Goal: Information Seeking & Learning: Learn about a topic

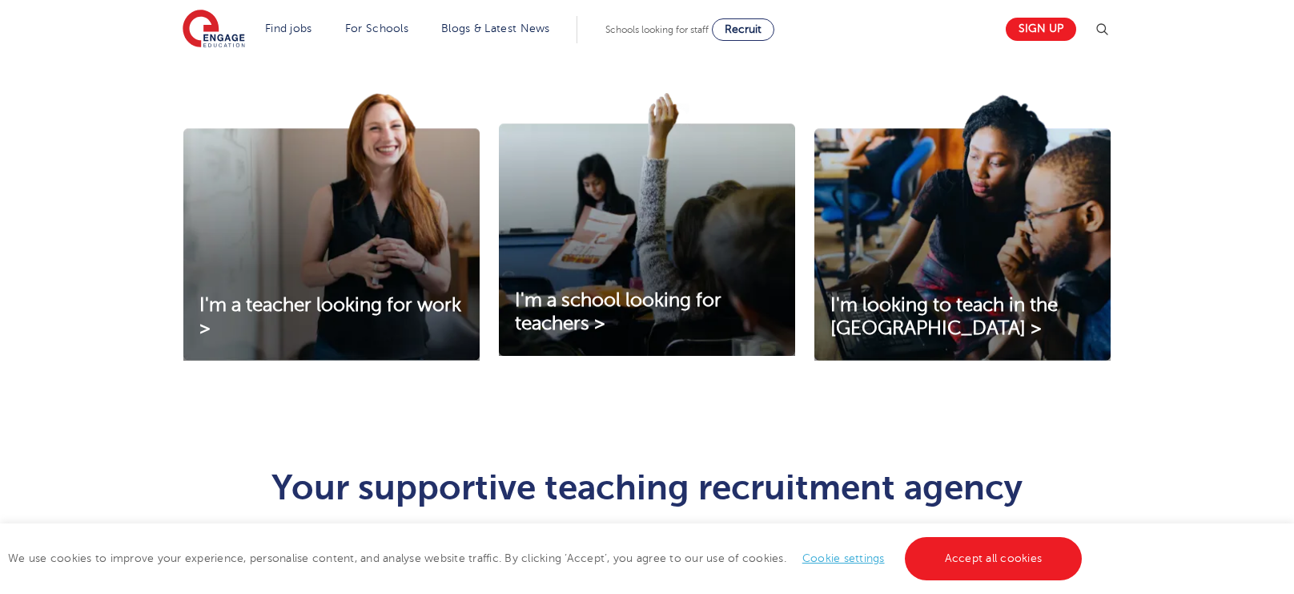
scroll to position [538, 0]
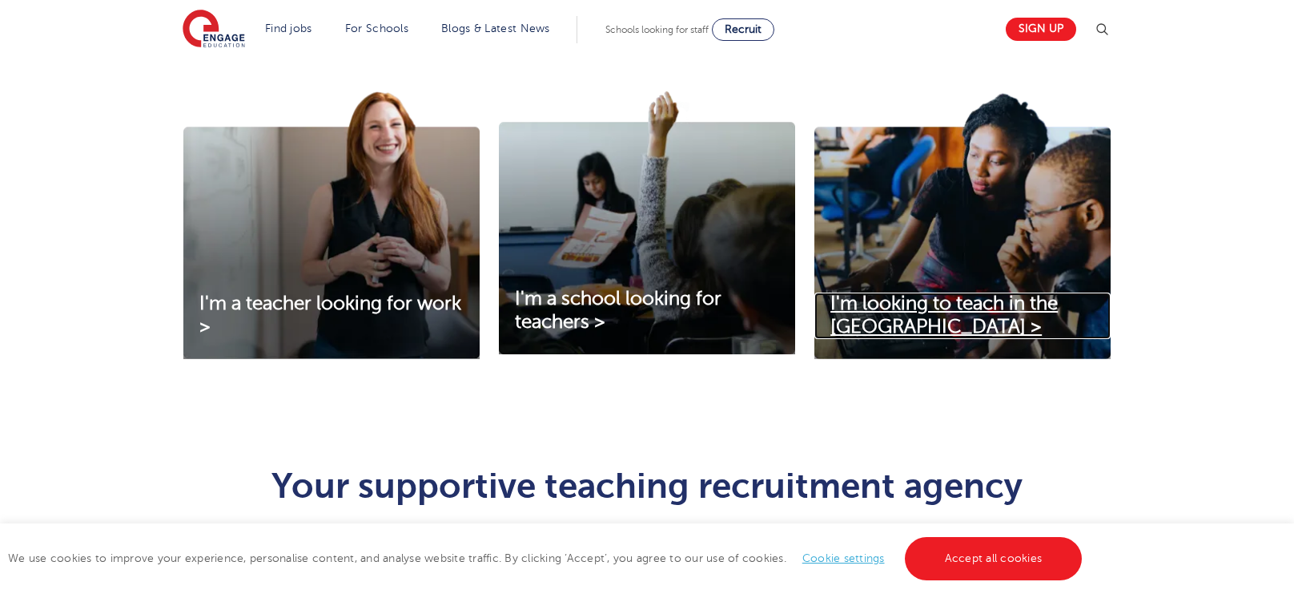
click at [930, 319] on link "I'm looking to teach in the UK >" at bounding box center [963, 315] width 296 height 46
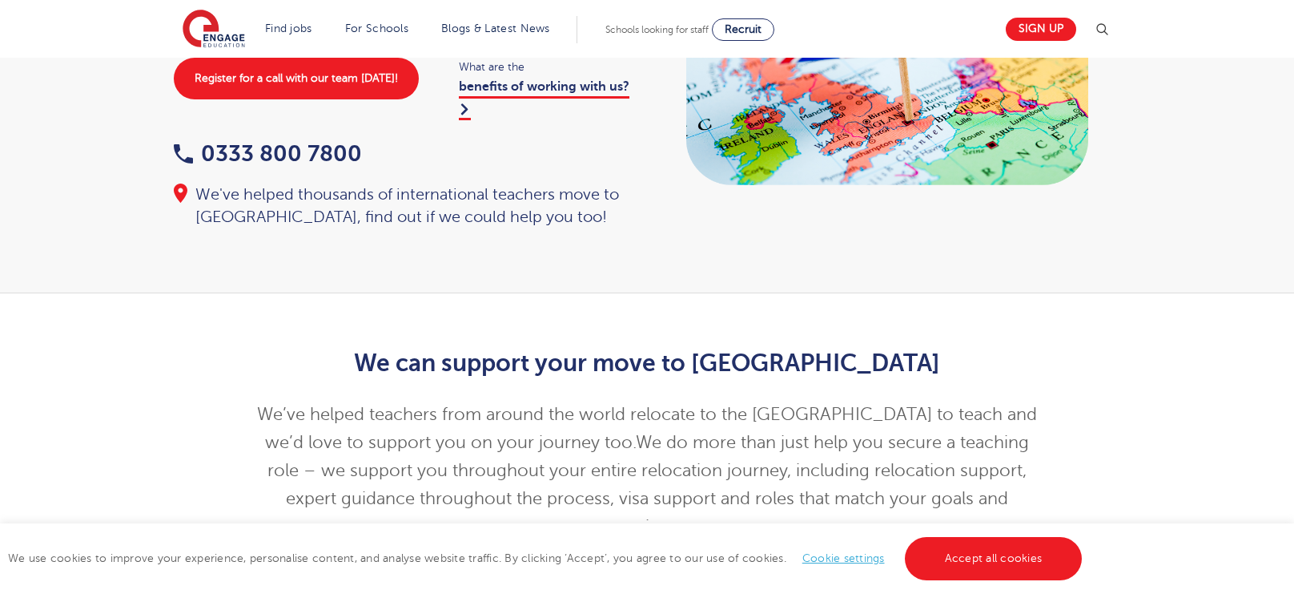
scroll to position [238, 0]
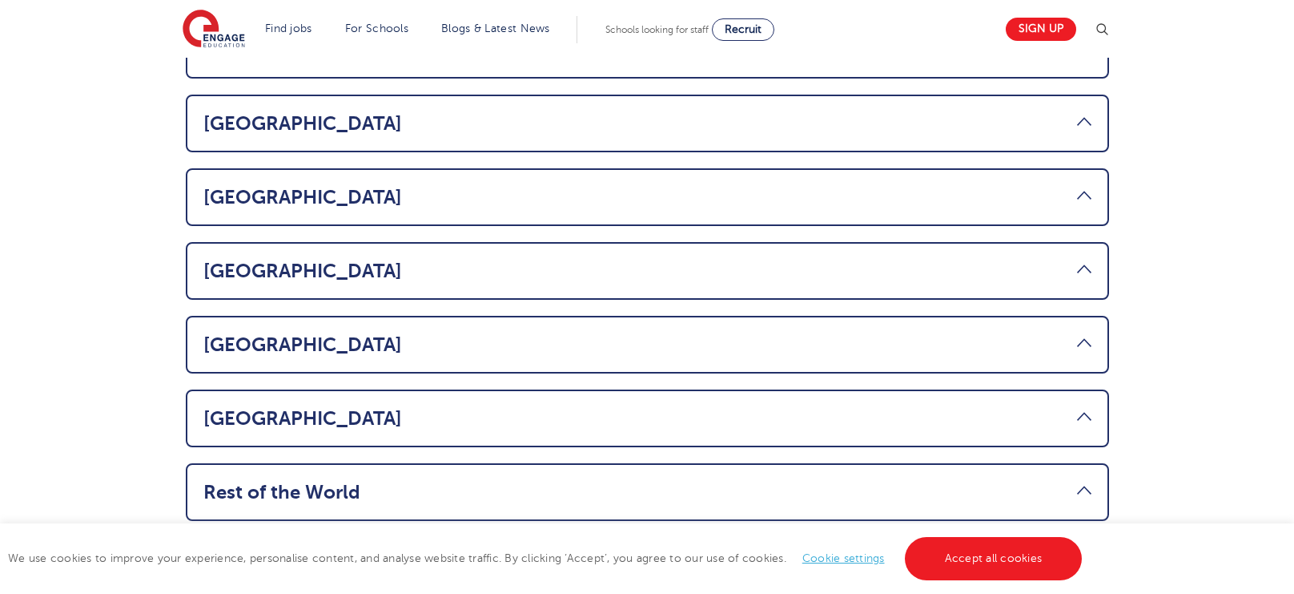
click at [1082, 481] on link "Rest of the World" at bounding box center [647, 492] width 888 height 22
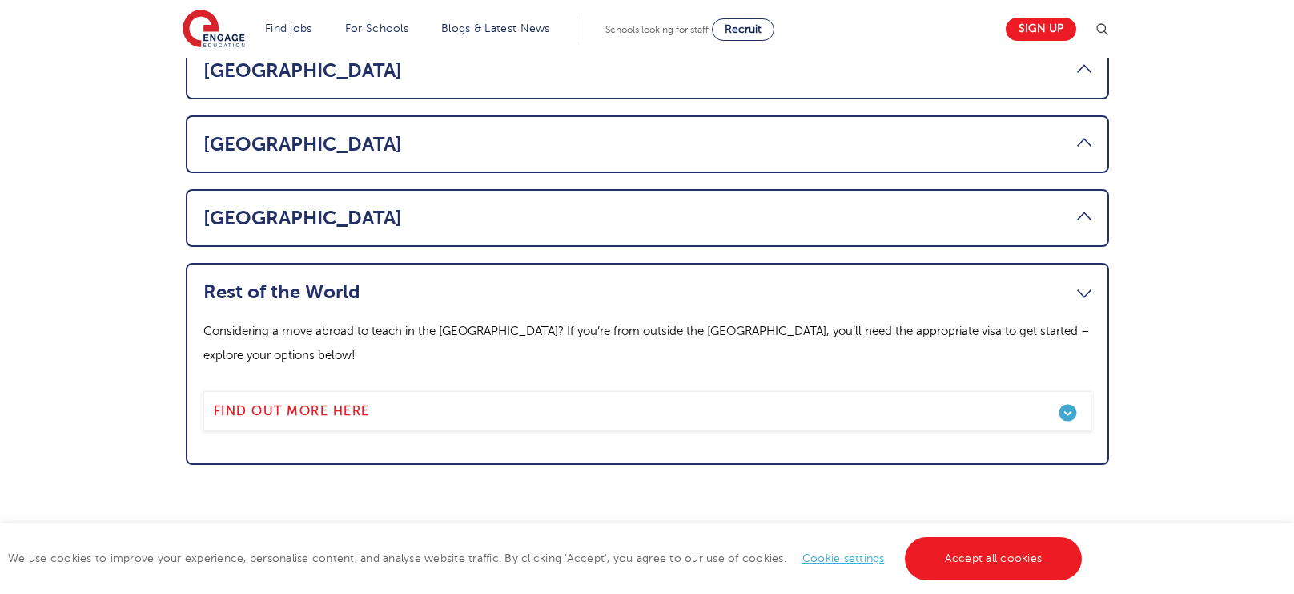
scroll to position [1179, 0]
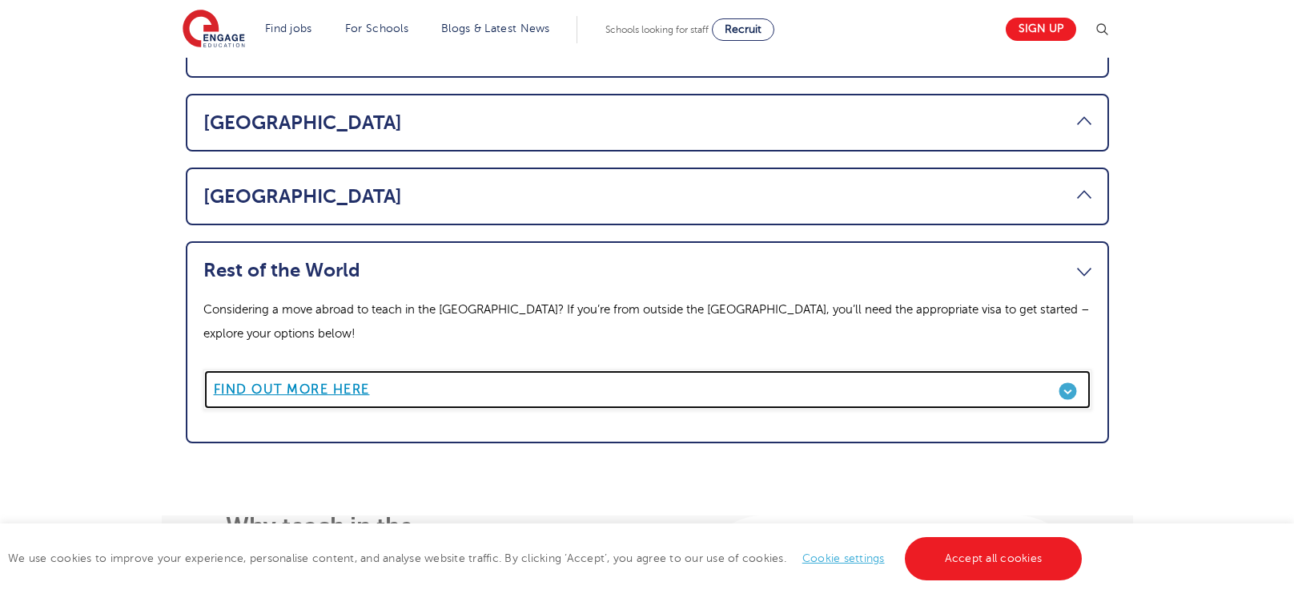
click at [1048, 369] on link "Find out more here" at bounding box center [647, 389] width 888 height 40
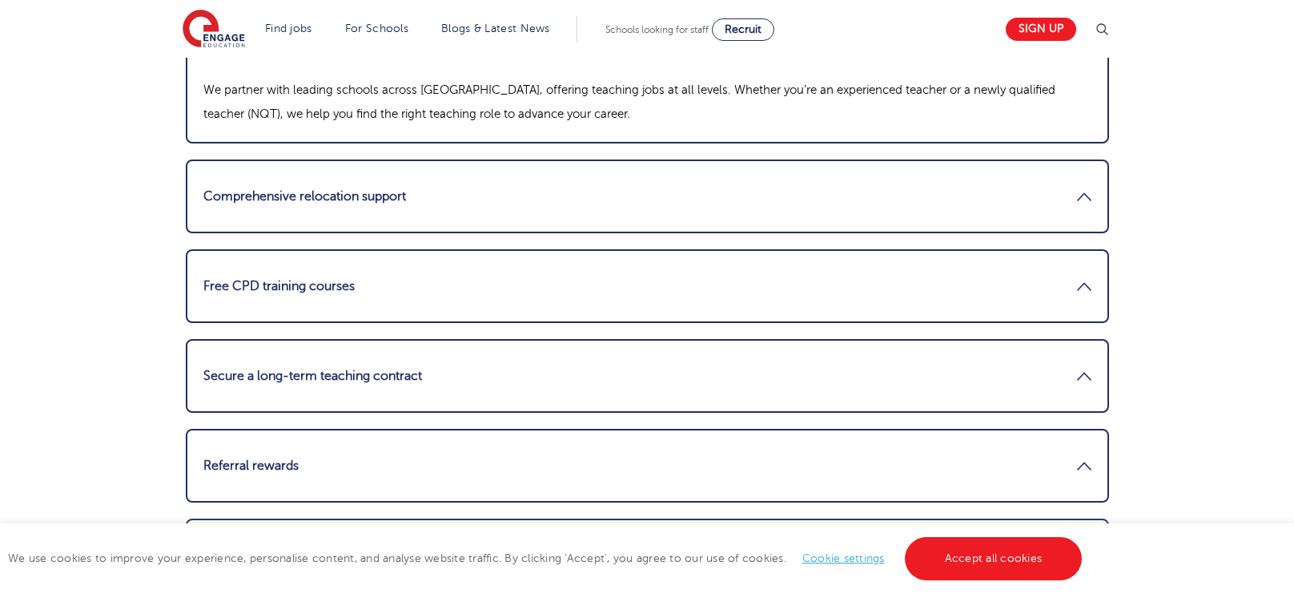
scroll to position [2078, 0]
click at [1038, 292] on link "Free CPD training courses" at bounding box center [647, 286] width 888 height 38
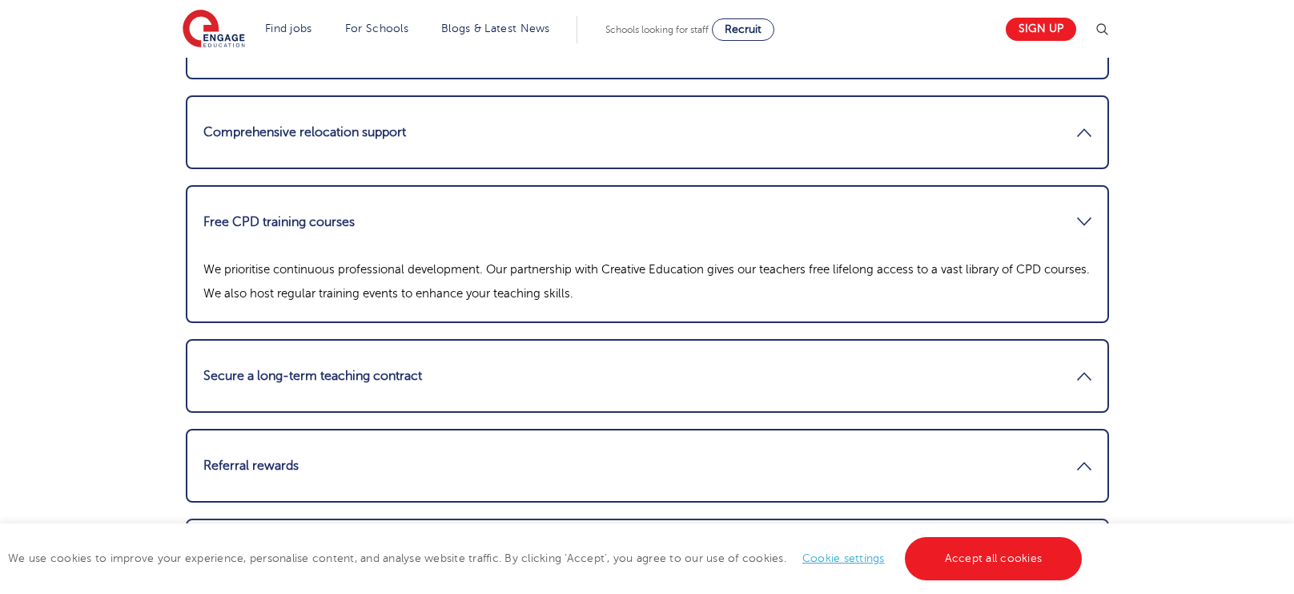
click at [1078, 388] on link "Secure a long-term teaching contract" at bounding box center [647, 375] width 888 height 38
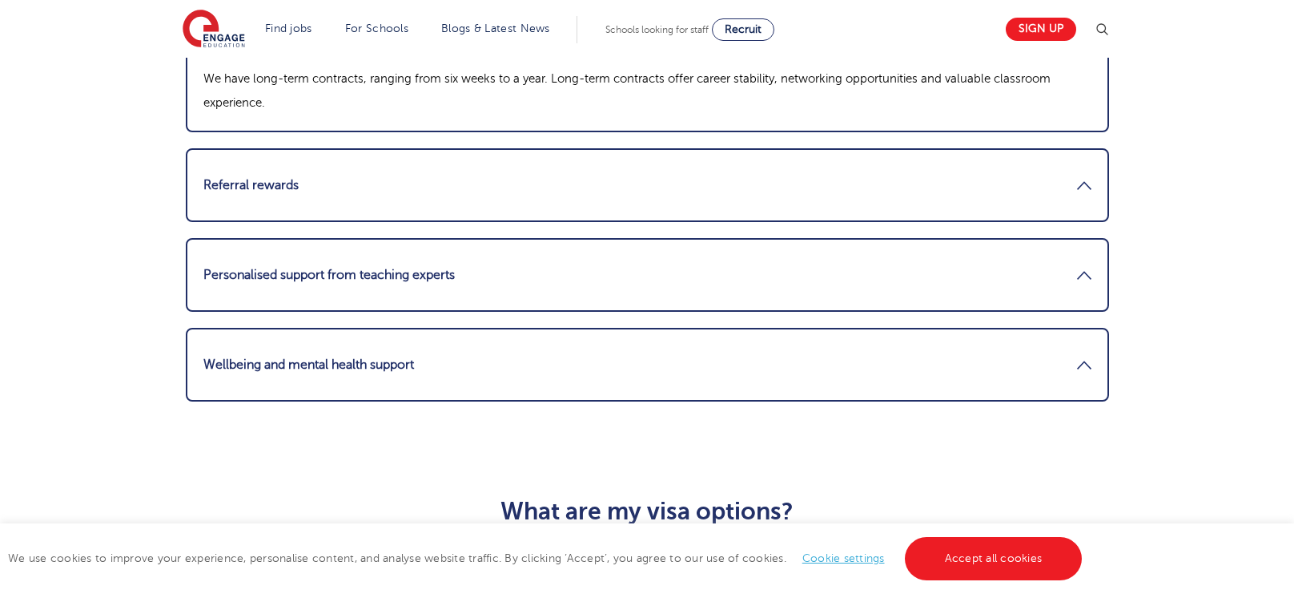
scroll to position [2359, 0]
click at [1030, 264] on link "Personalised support from teaching experts" at bounding box center [647, 274] width 888 height 38
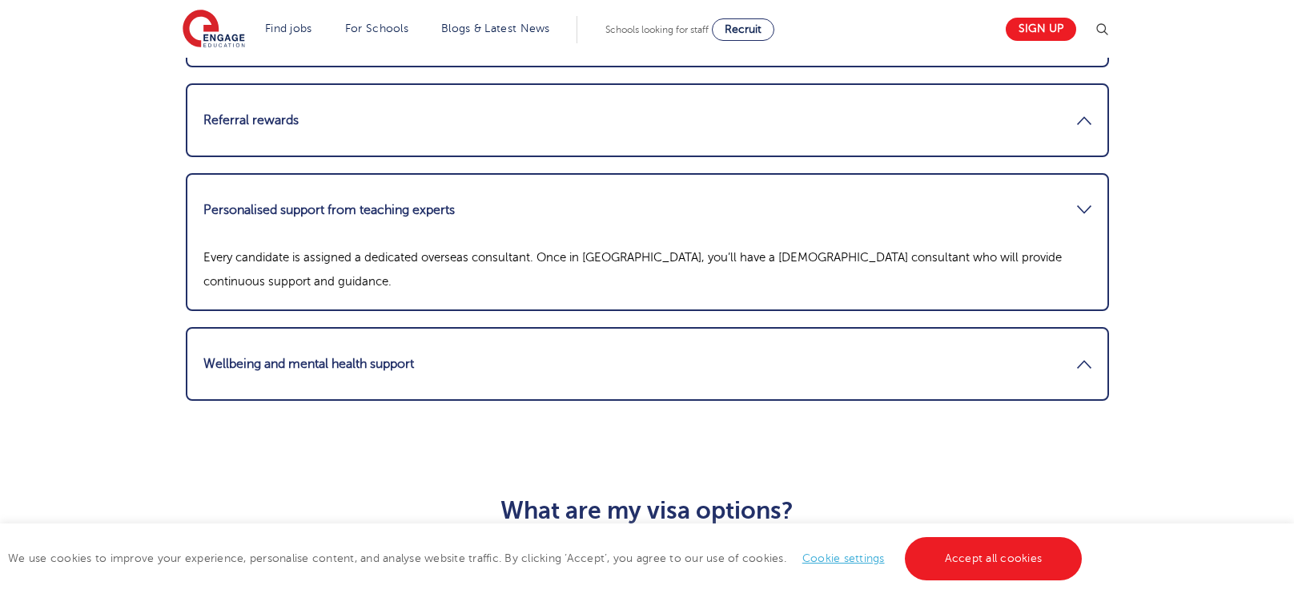
click at [1000, 360] on link "Wellbeing and mental health support" at bounding box center [647, 363] width 888 height 38
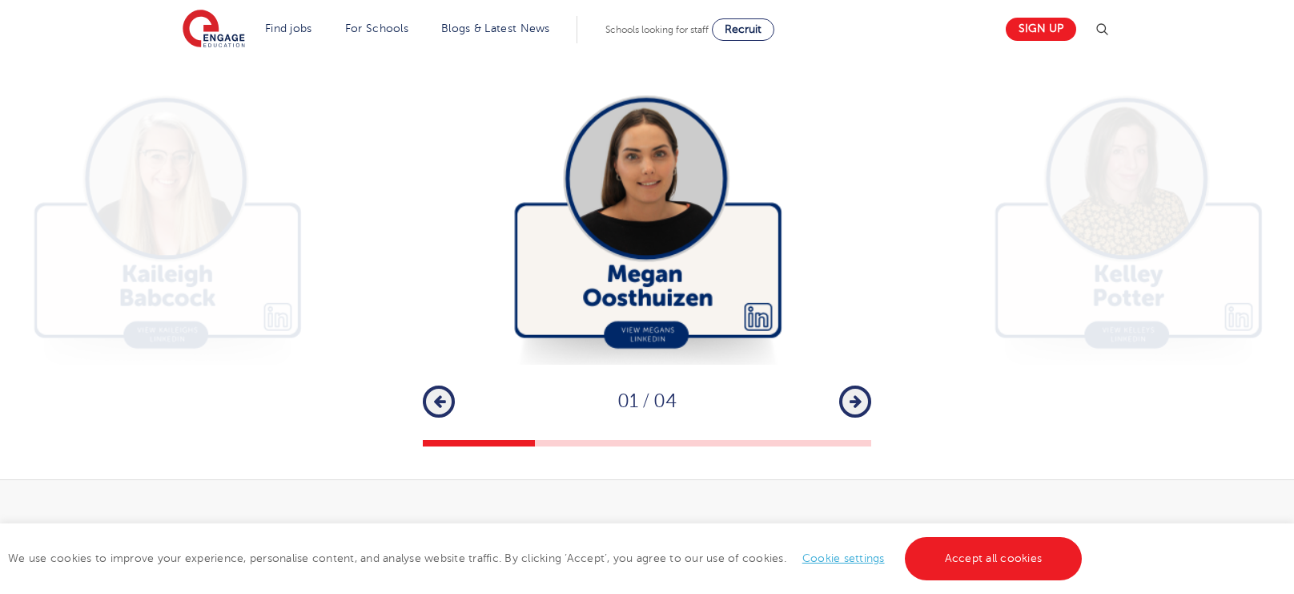
scroll to position [3261, 0]
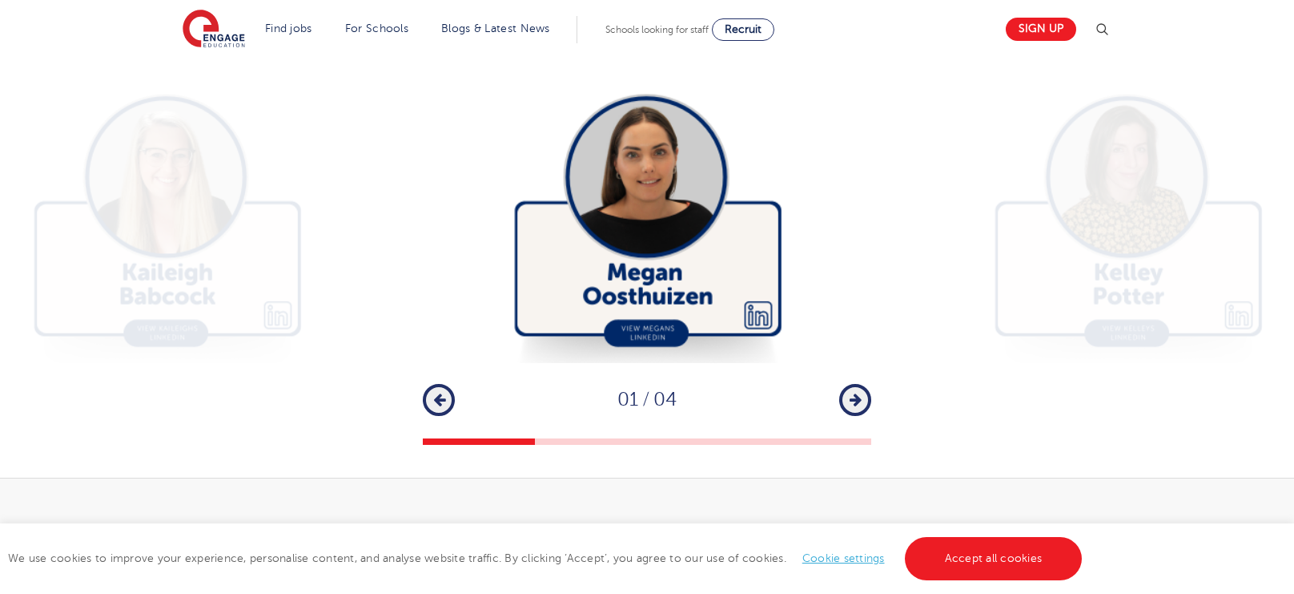
click at [679, 234] on img at bounding box center [648, 213] width 449 height 299
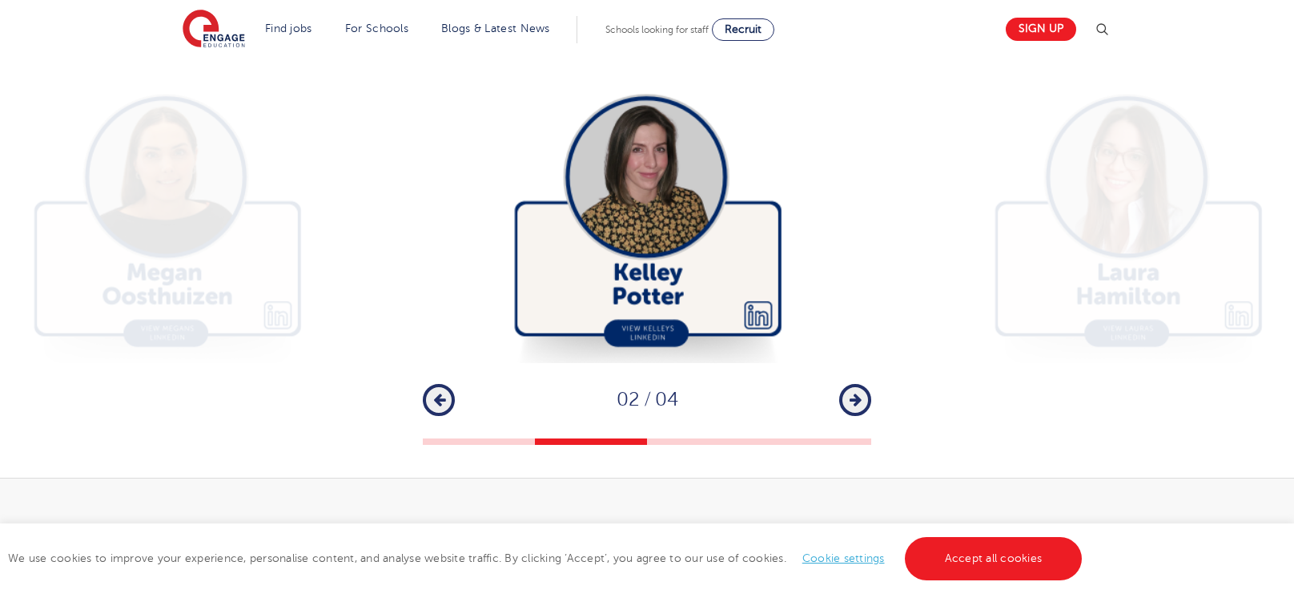
click at [642, 297] on img at bounding box center [648, 213] width 449 height 299
click at [655, 173] on img at bounding box center [648, 213] width 449 height 299
